Goal: Transaction & Acquisition: Register for event/course

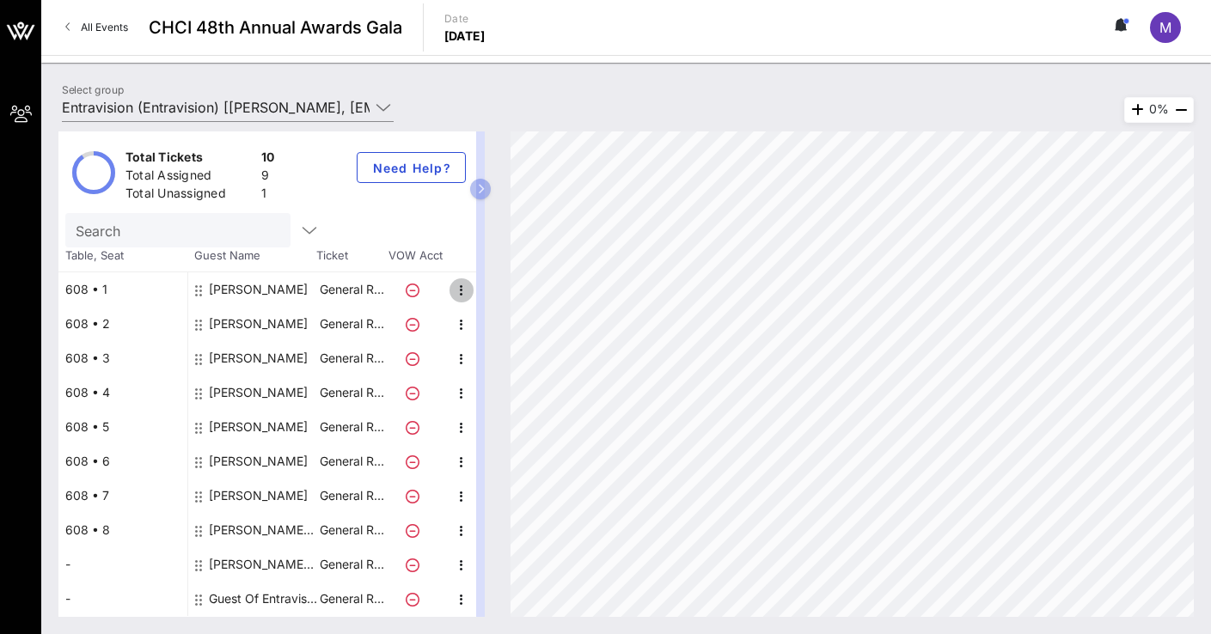
click at [460, 287] on icon "button" at bounding box center [461, 290] width 21 height 21
